Goal: Navigation & Orientation: Understand site structure

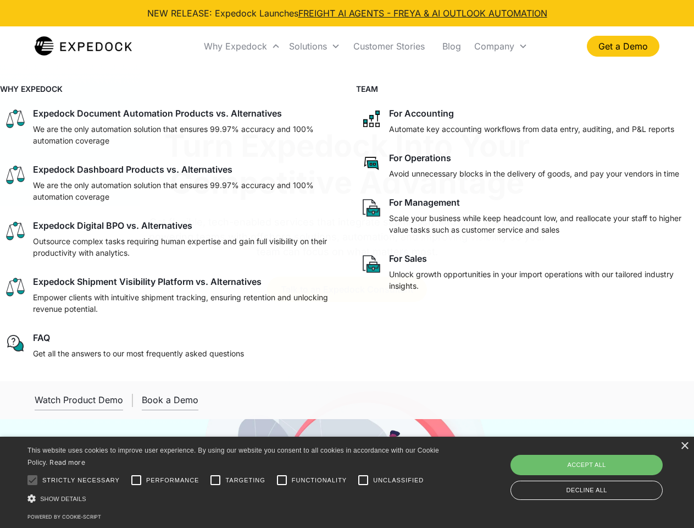
click at [242, 46] on div "Why Expedock" at bounding box center [235, 46] width 63 height 11
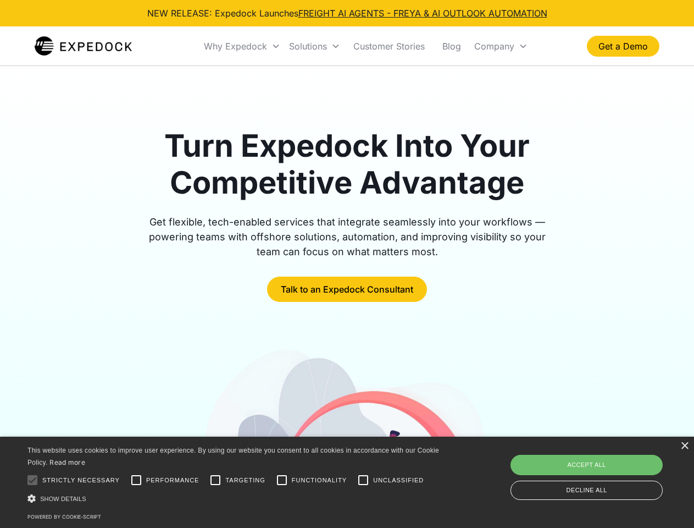
click at [314, 46] on div "Solutions" at bounding box center [308, 46] width 38 height 11
click at [501, 46] on div "Company" at bounding box center [494, 46] width 40 height 11
click at [32, 480] on div at bounding box center [32, 480] width 22 height 22
click at [136, 480] on input "Performance" at bounding box center [136, 480] width 22 height 22
checkbox input "true"
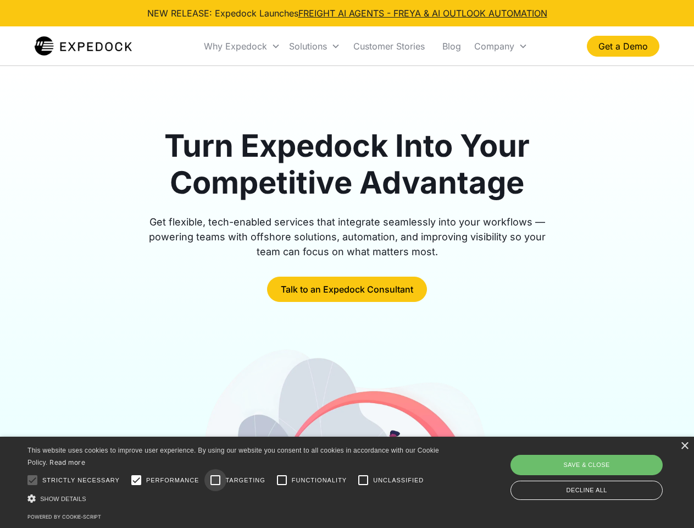
click at [216, 480] on input "Targeting" at bounding box center [216, 480] width 22 height 22
checkbox input "true"
click at [282, 480] on input "Functionality" at bounding box center [282, 480] width 22 height 22
checkbox input "true"
click at [363, 480] on input "Unclassified" at bounding box center [363, 480] width 22 height 22
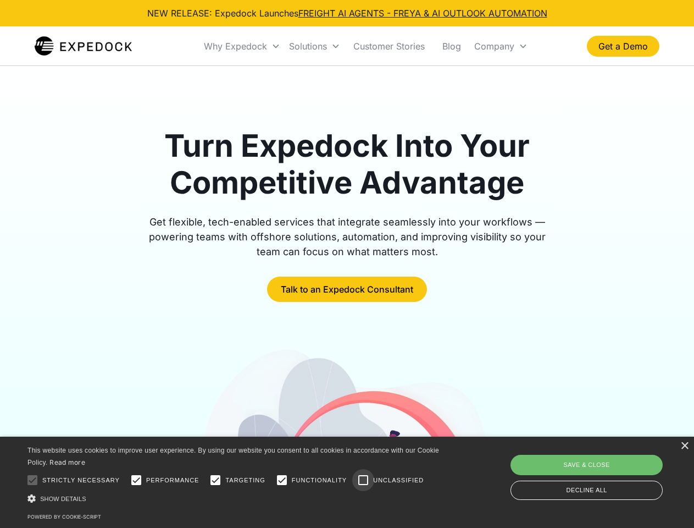
checkbox input "true"
click at [235, 498] on div "Show details Hide details" at bounding box center [235, 499] width 416 height 12
